Goal: Information Seeking & Learning: Learn about a topic

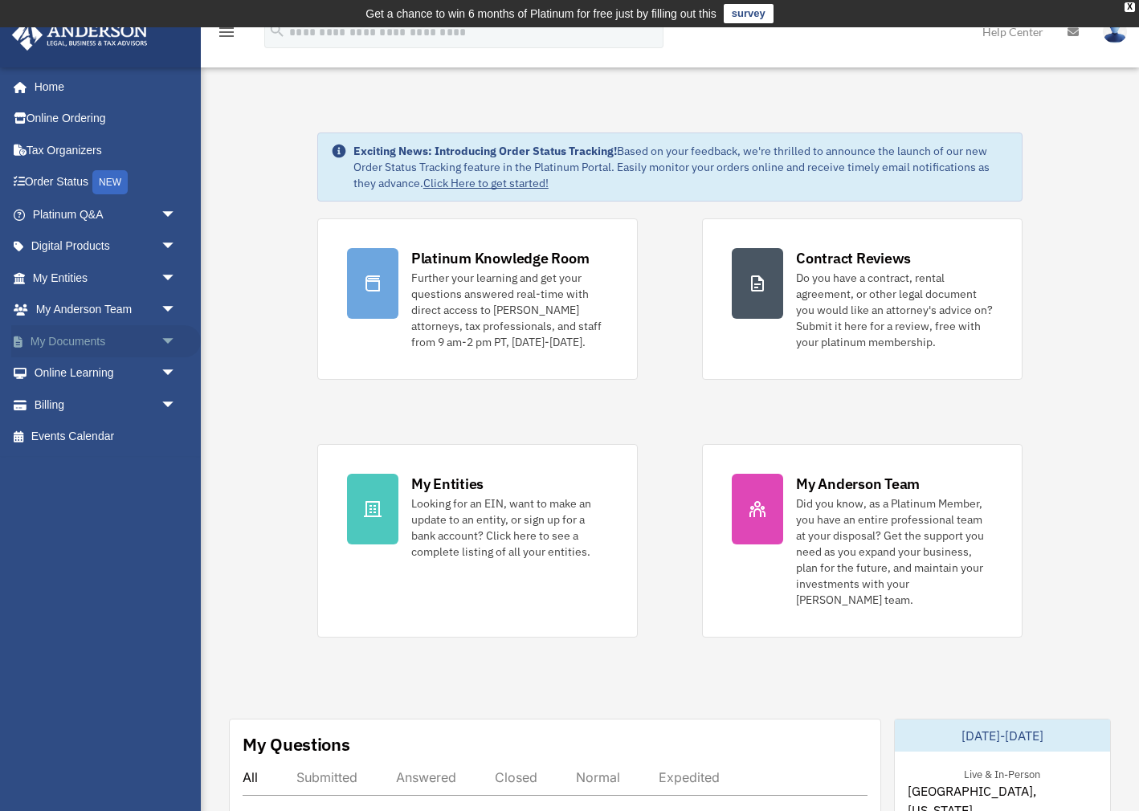
click at [61, 332] on link "My Documents arrow_drop_down" at bounding box center [106, 341] width 190 height 32
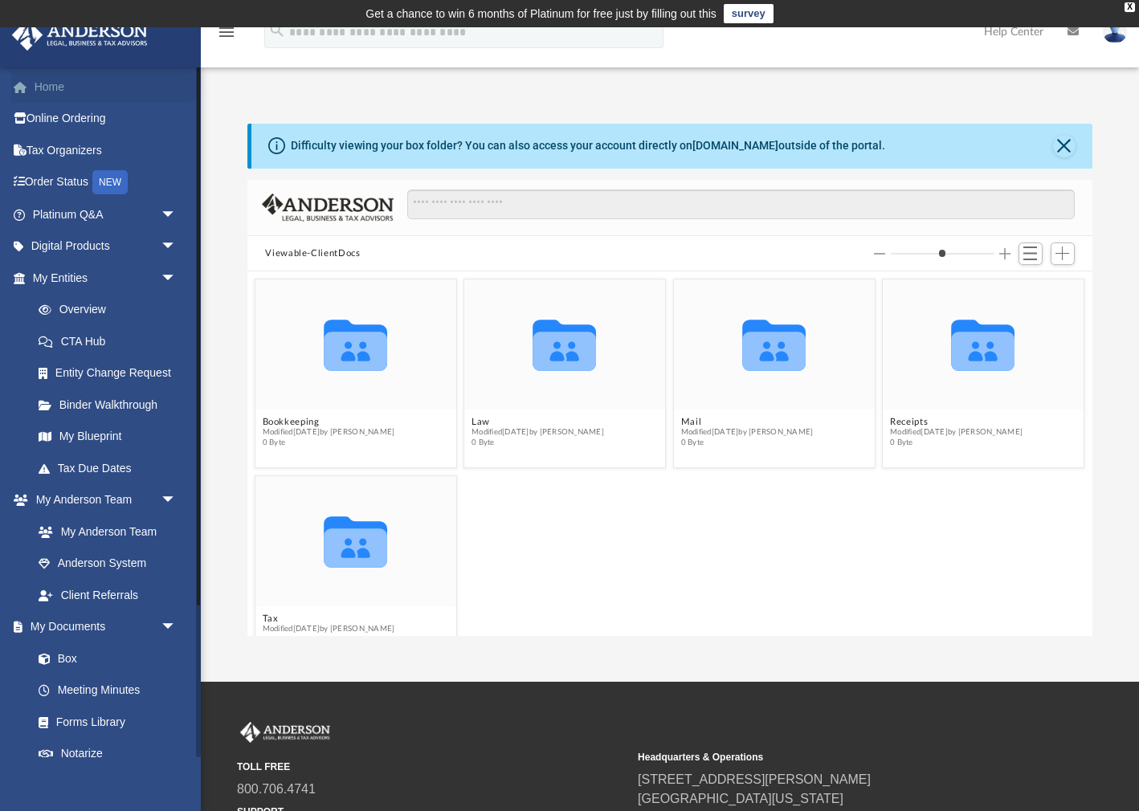
click at [49, 89] on link "Home" at bounding box center [106, 87] width 190 height 32
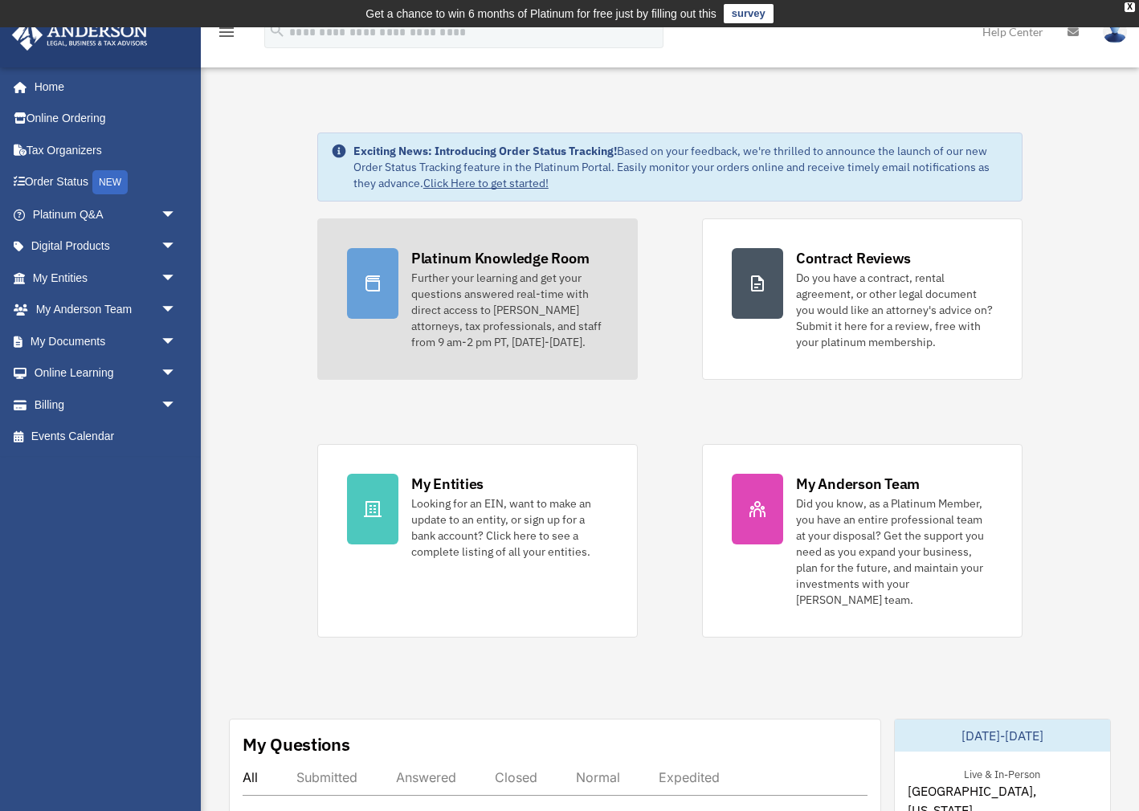
click at [476, 252] on div "Platinum Knowledge Room" at bounding box center [500, 258] width 178 height 20
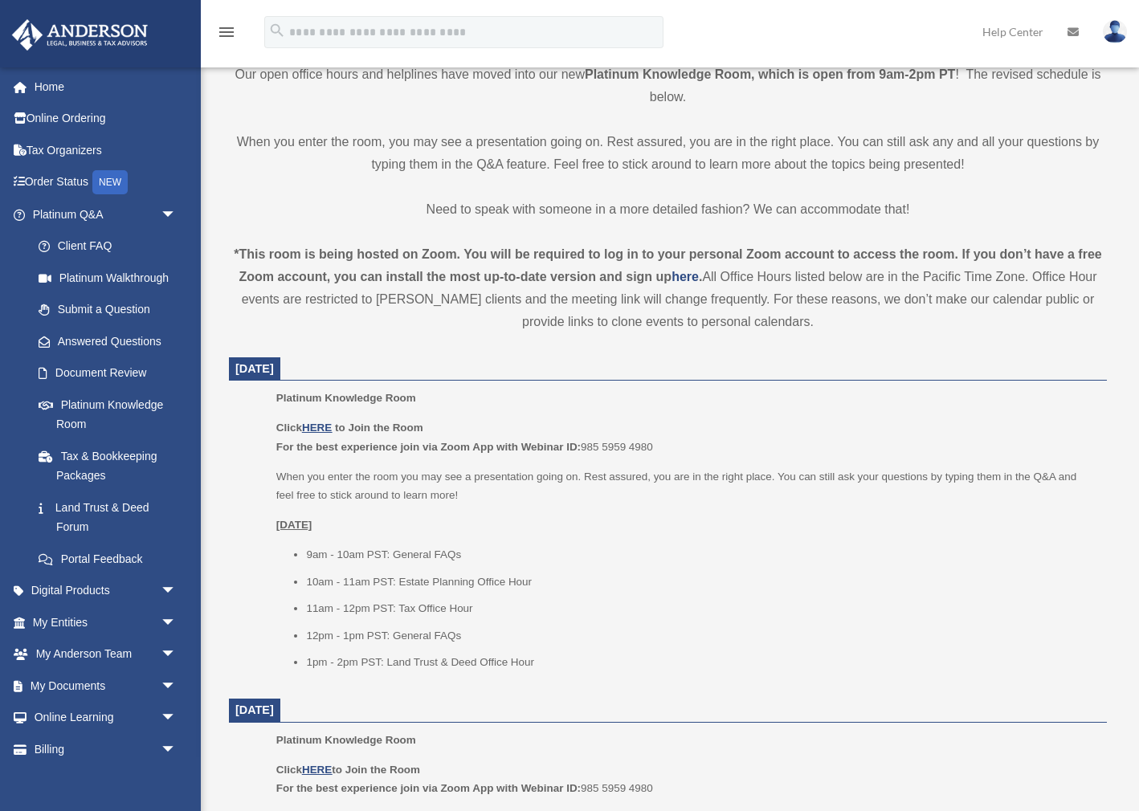
scroll to position [418, 0]
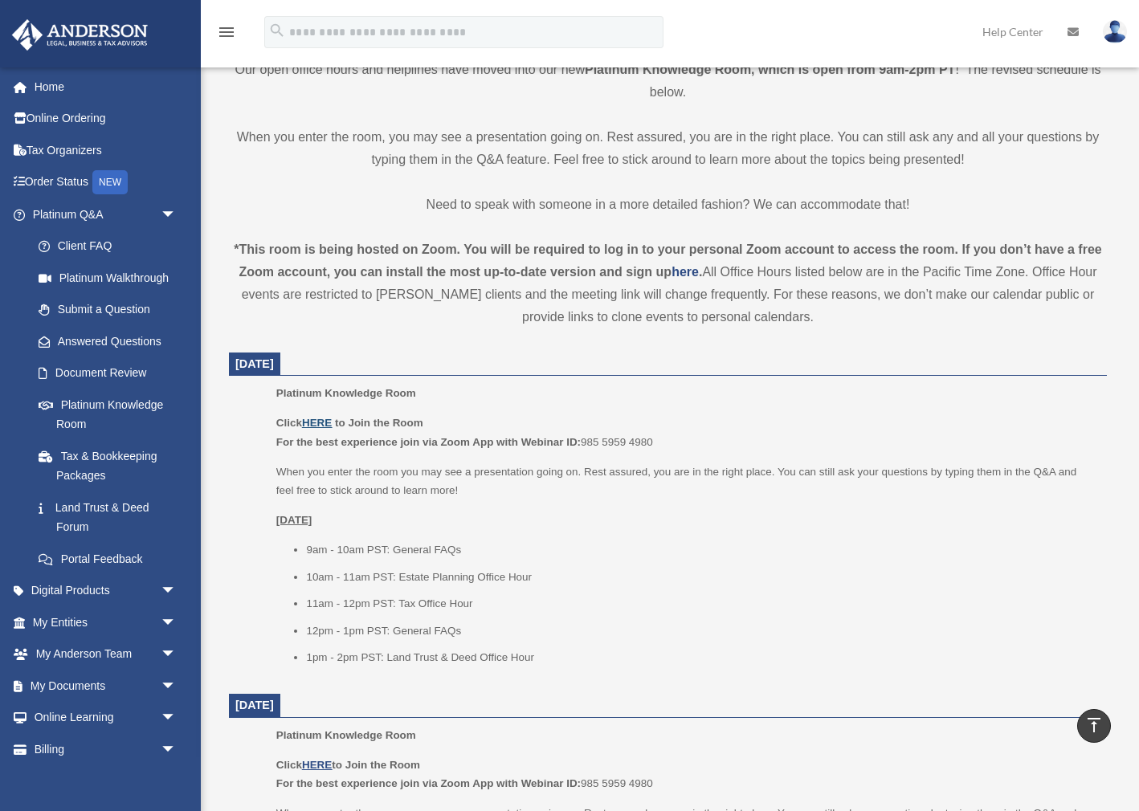
click at [327, 421] on u "HERE" at bounding box center [317, 423] width 30 height 12
